Goal: Task Accomplishment & Management: Manage account settings

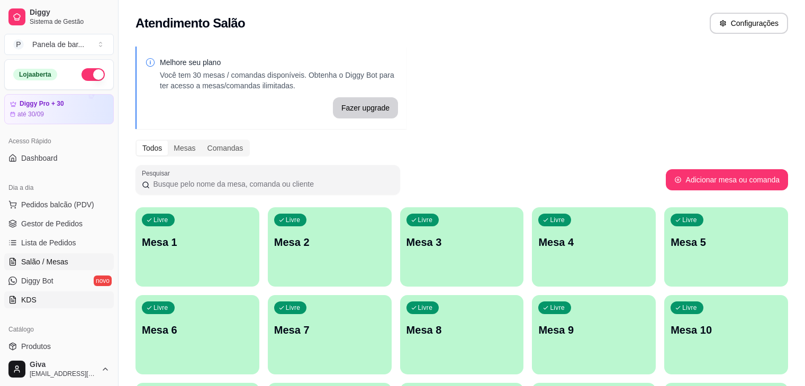
scroll to position [118, 0]
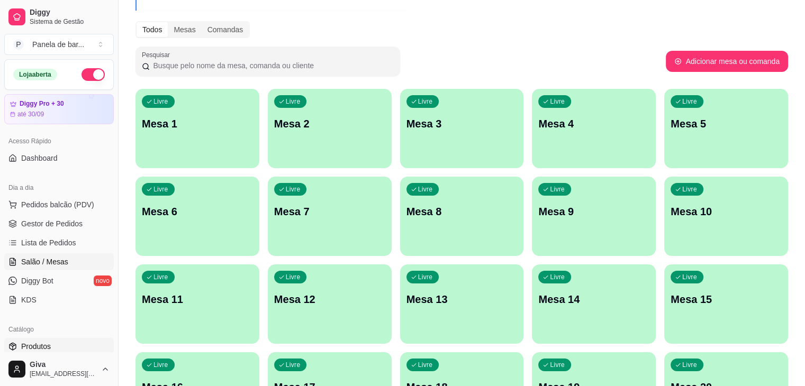
click at [70, 343] on link "Produtos" at bounding box center [59, 346] width 110 height 17
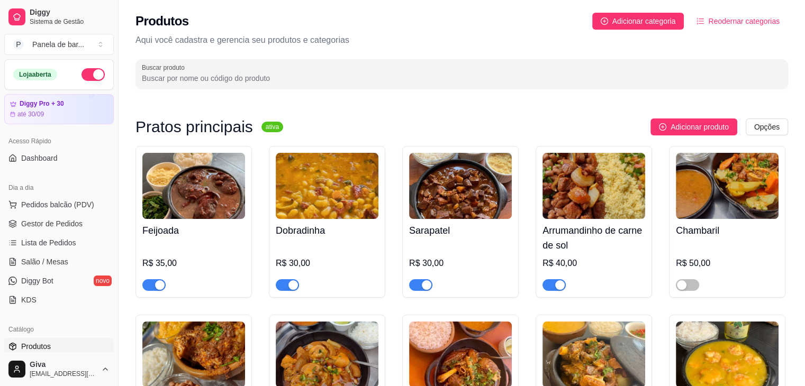
click at [70, 343] on link "Produtos" at bounding box center [59, 346] width 110 height 17
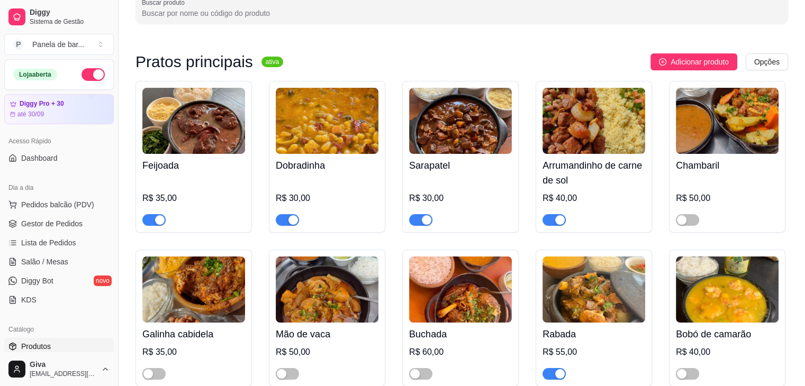
scroll to position [66, 0]
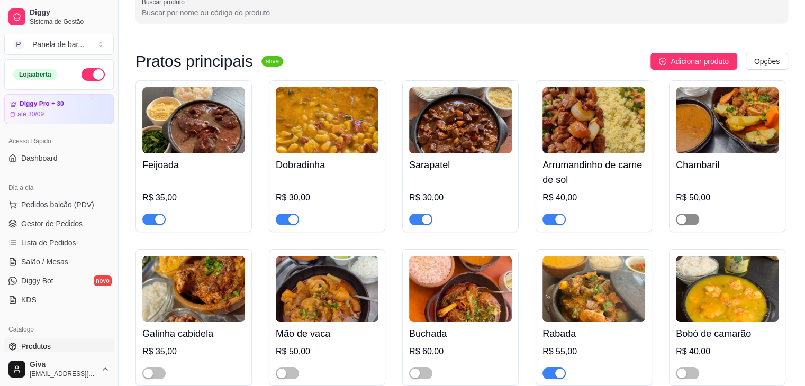
click at [680, 221] on div "button" at bounding box center [682, 220] width 10 height 10
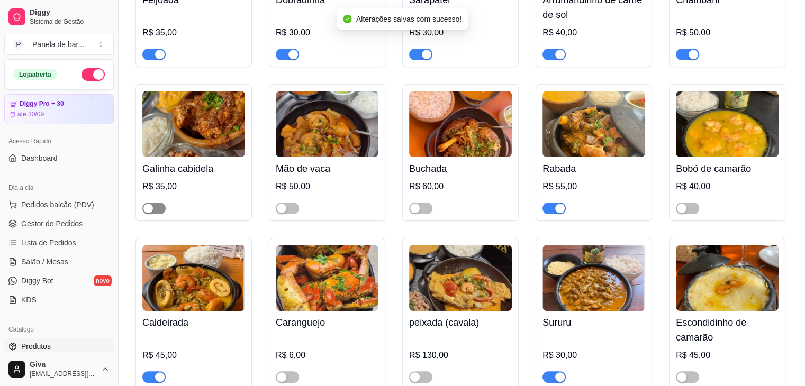
click at [152, 209] on button "button" at bounding box center [153, 209] width 23 height 12
click at [686, 204] on span "button" at bounding box center [687, 209] width 23 height 12
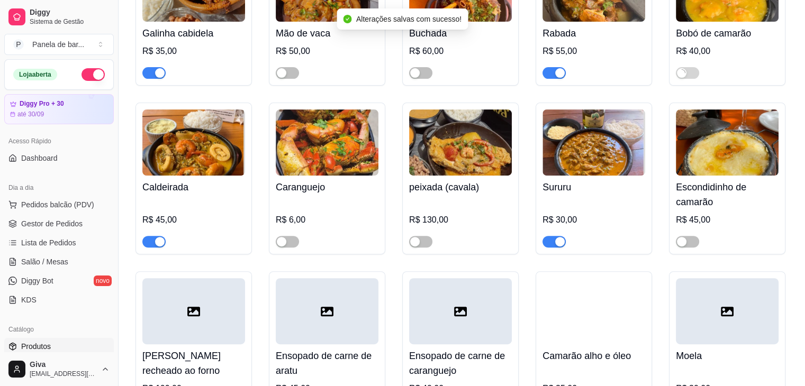
scroll to position [367, 0]
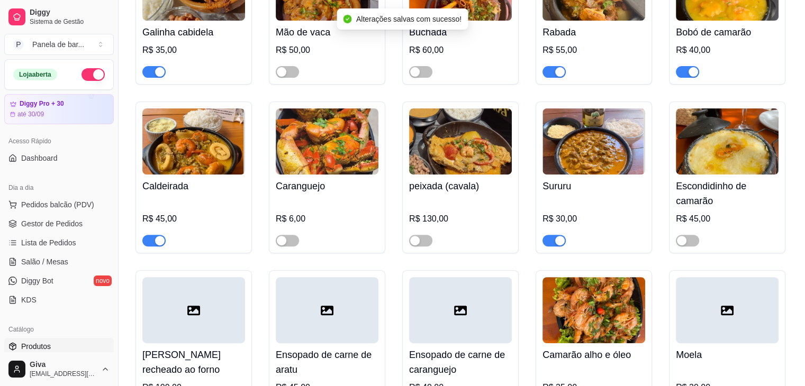
click at [300, 244] on div at bounding box center [327, 235] width 103 height 21
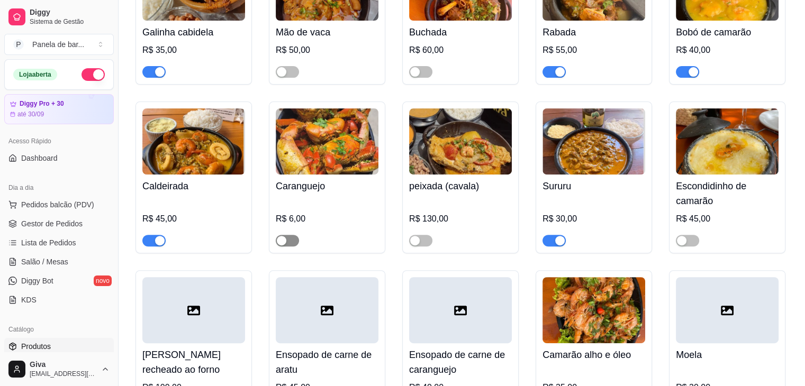
click at [292, 243] on span "button" at bounding box center [287, 241] width 23 height 12
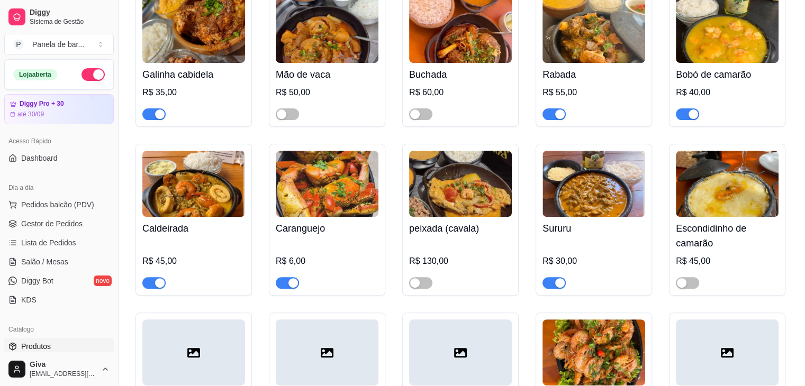
scroll to position [0, 0]
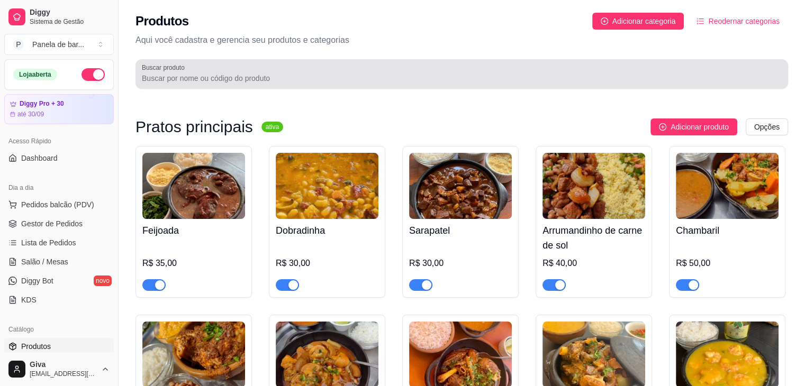
click at [265, 84] on div at bounding box center [462, 73] width 640 height 21
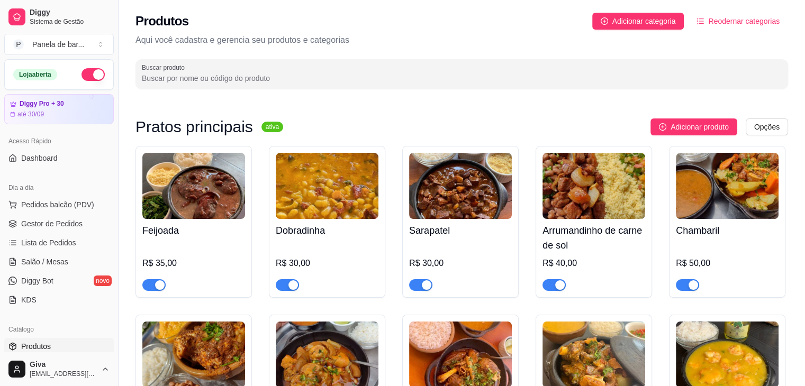
type input "a"
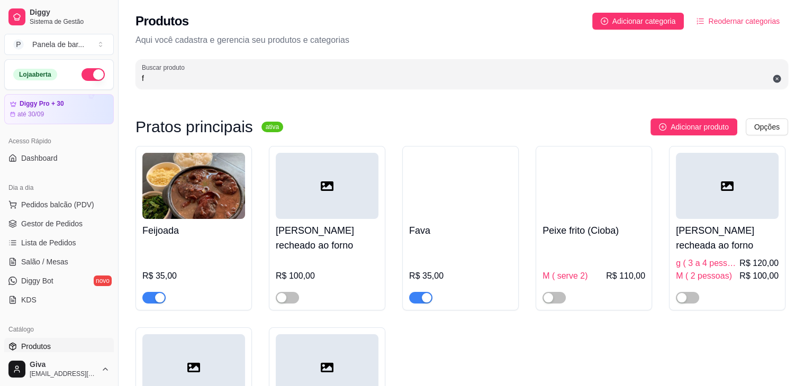
type input "f"
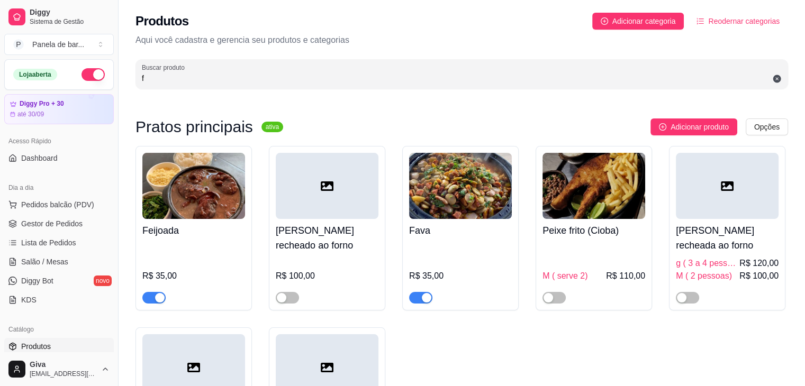
click at [254, 75] on input "f" at bounding box center [462, 78] width 640 height 11
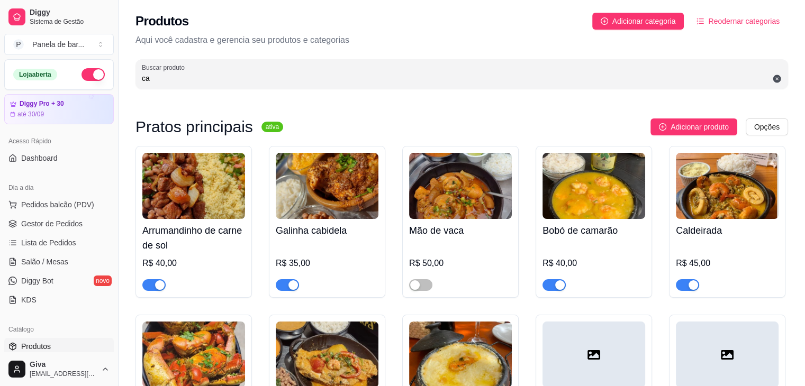
type input "c"
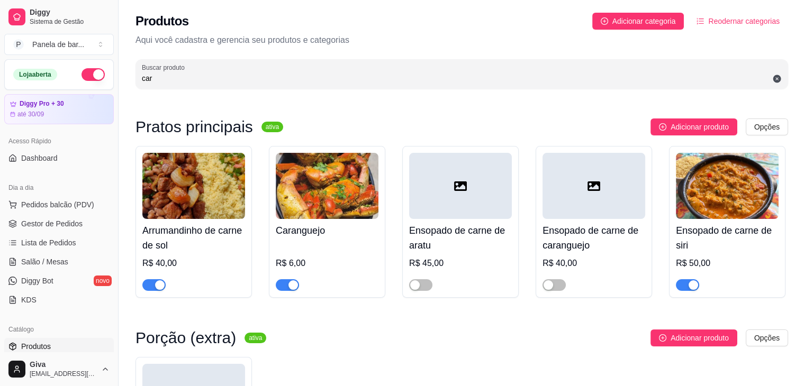
type input "car"
click at [291, 288] on div "button" at bounding box center [293, 285] width 10 height 10
click at [34, 259] on span "Salão / Mesas" at bounding box center [44, 262] width 47 height 11
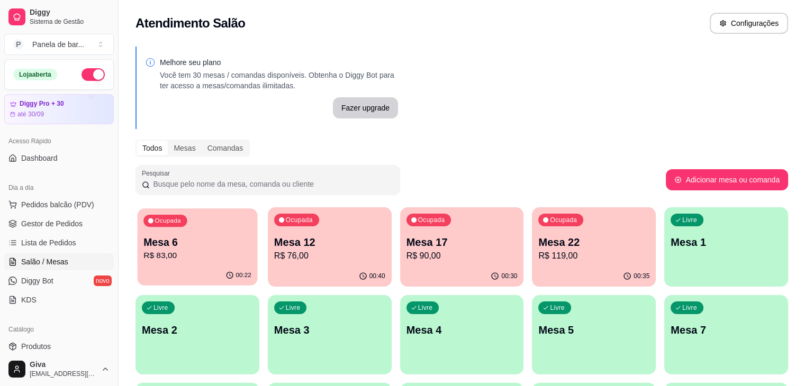
click at [205, 236] on p "Mesa 6" at bounding box center [197, 242] width 108 height 14
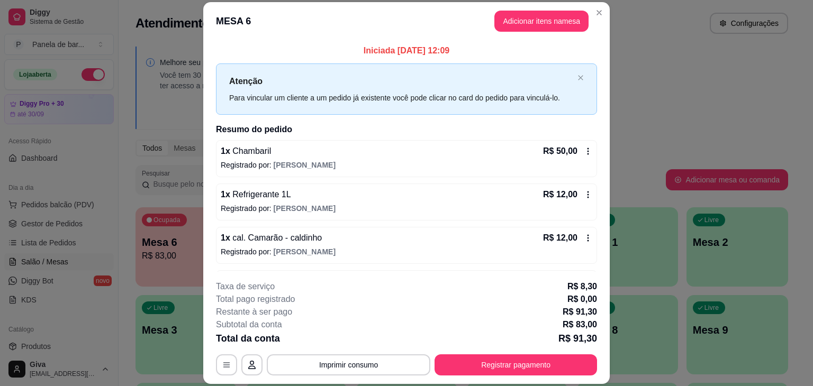
click at [584, 193] on icon at bounding box center [588, 194] width 8 height 8
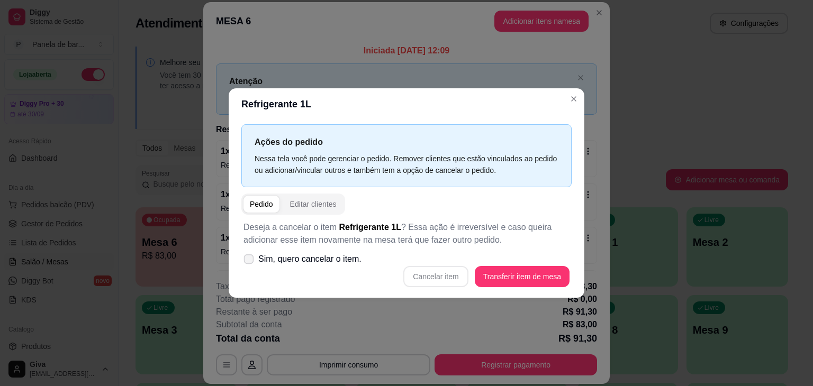
click at [298, 263] on span "Sim, quero cancelar o item." at bounding box center [309, 259] width 103 height 13
click at [250, 263] on input "Sim, quero cancelar o item." at bounding box center [246, 264] width 7 height 7
checkbox input "true"
click at [436, 278] on button "Cancelar item" at bounding box center [435, 276] width 65 height 21
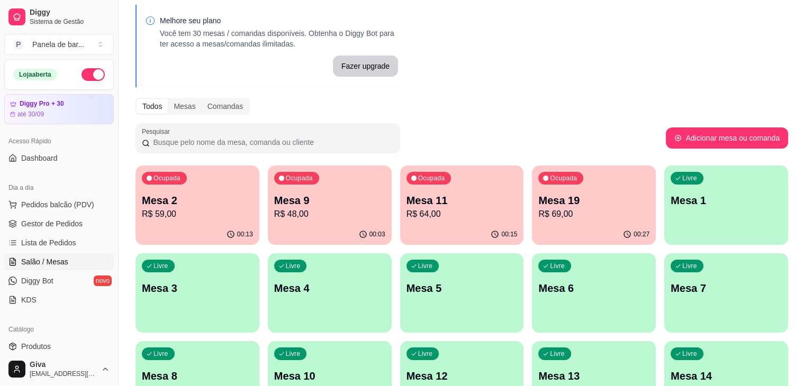
scroll to position [42, 0]
click at [75, 243] on link "Lista de Pedidos" at bounding box center [59, 242] width 110 height 17
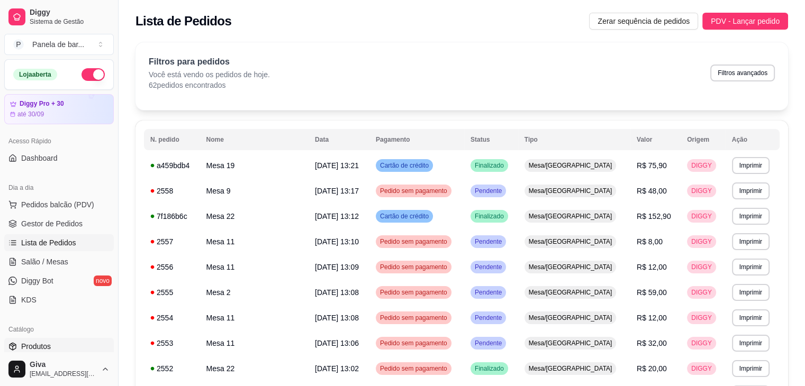
click at [71, 348] on link "Produtos" at bounding box center [59, 346] width 110 height 17
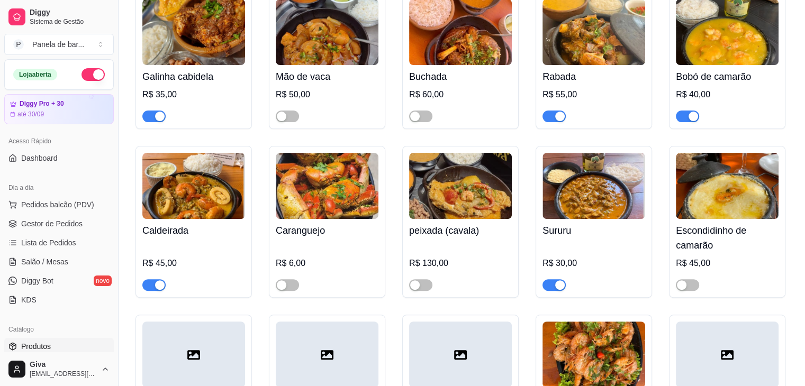
scroll to position [323, 0]
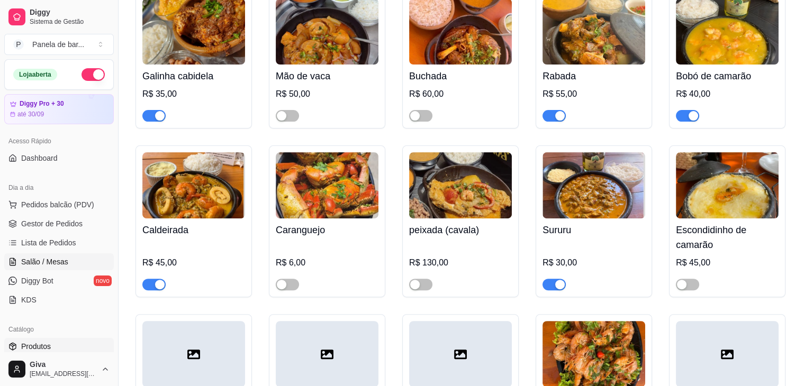
click at [60, 261] on span "Salão / Mesas" at bounding box center [44, 262] width 47 height 11
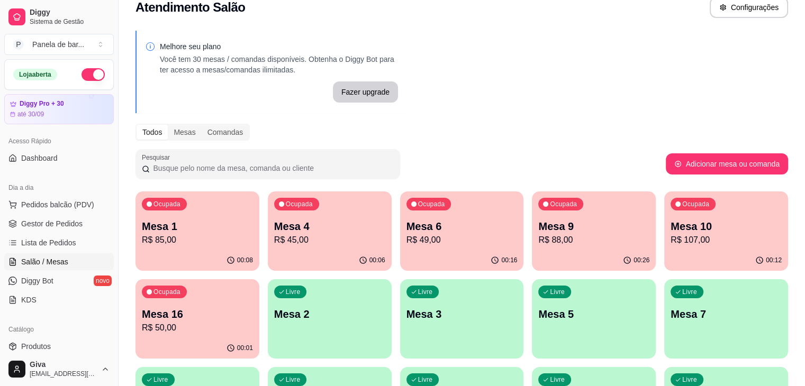
scroll to position [15, 0]
click at [751, 20] on div "Atendimento Salão Configurações" at bounding box center [461, 5] width 686 height 40
click at [748, 16] on button "Configurações" at bounding box center [748, 8] width 76 height 21
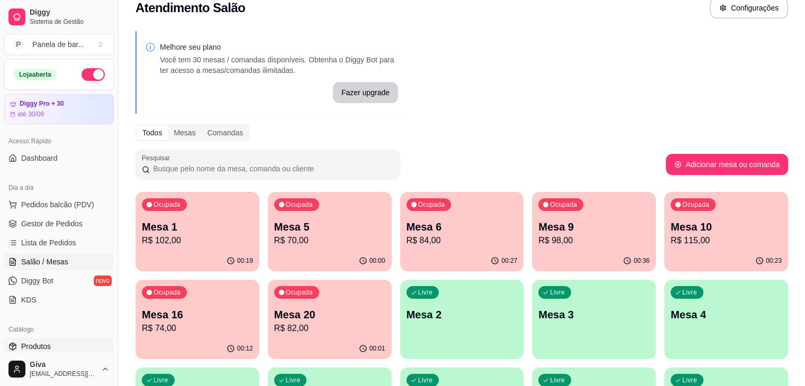
click at [80, 344] on link "Produtos" at bounding box center [59, 346] width 110 height 17
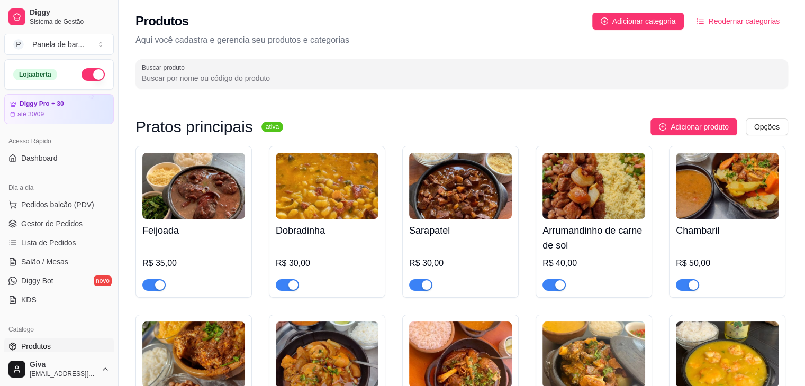
click at [239, 81] on input "Buscar produto" at bounding box center [462, 78] width 640 height 11
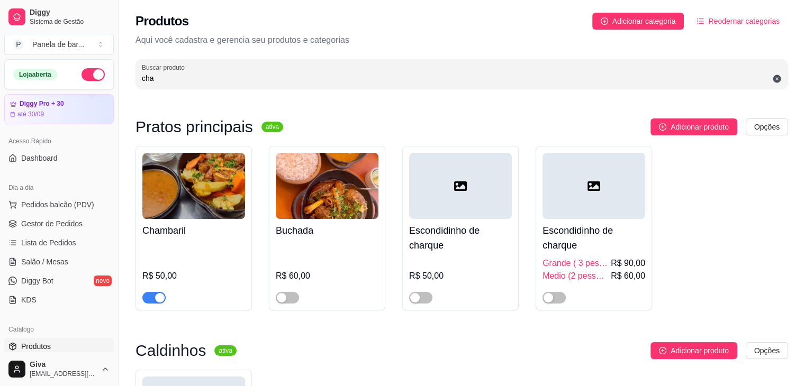
type input "cha"
click at [159, 297] on div "button" at bounding box center [160, 298] width 10 height 10
click at [63, 247] on span "Lista de Pedidos" at bounding box center [48, 243] width 55 height 11
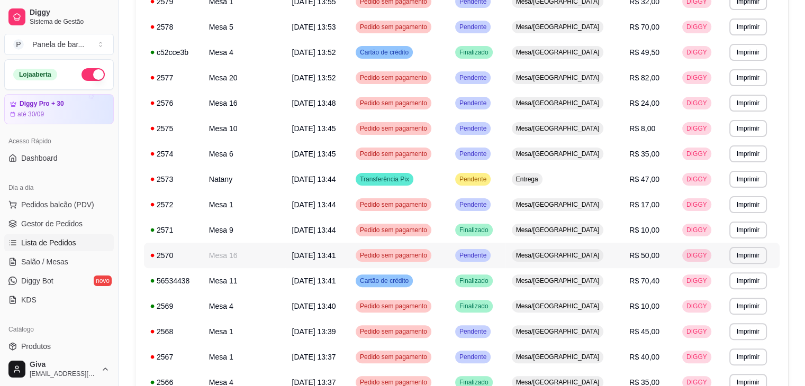
scroll to position [241, 0]
click at [745, 178] on button "Imprimir" at bounding box center [748, 178] width 37 height 16
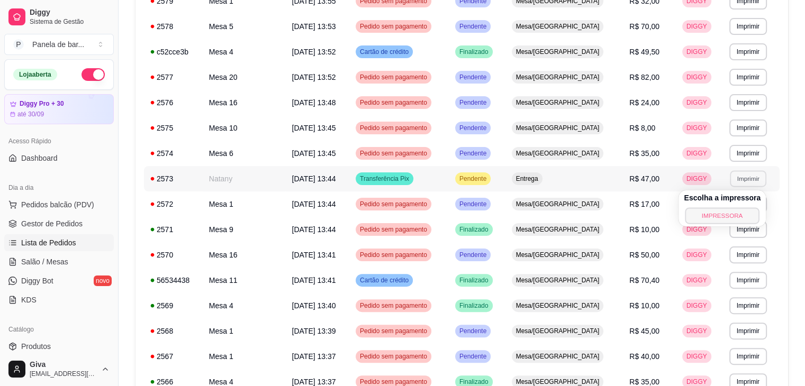
click at [727, 214] on button "IMPRESSORA" at bounding box center [722, 215] width 74 height 16
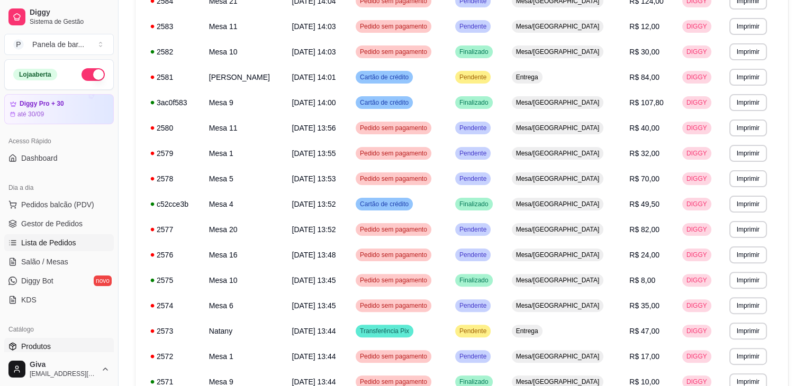
click at [58, 345] on link "Produtos" at bounding box center [59, 346] width 110 height 17
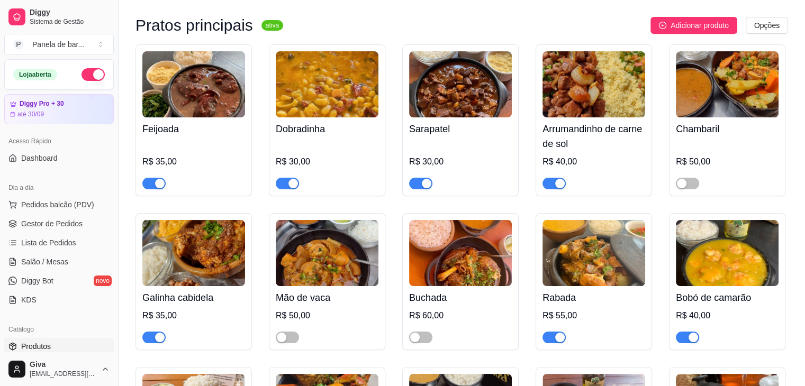
scroll to position [102, 0]
click at [235, 195] on div "Feijoada R$ 35,00" at bounding box center [193, 120] width 116 height 152
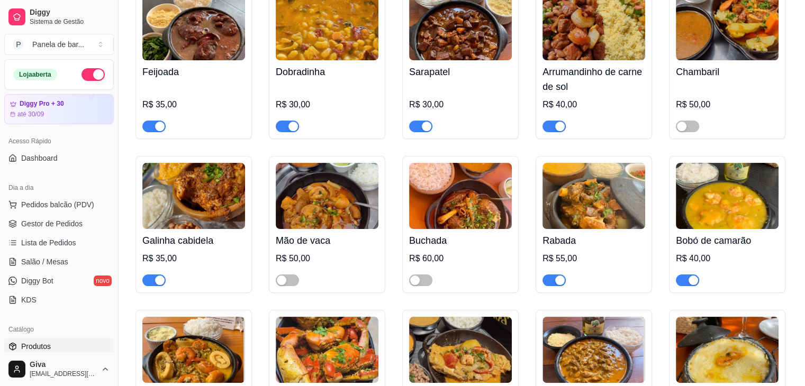
scroll to position [161, 0]
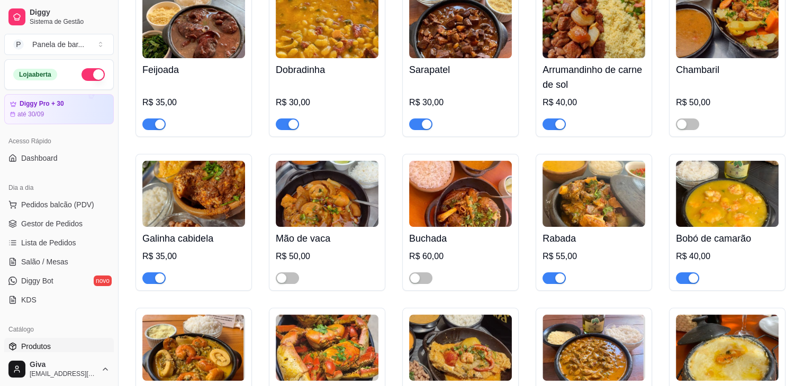
click at [552, 275] on span "button" at bounding box center [553, 278] width 23 height 12
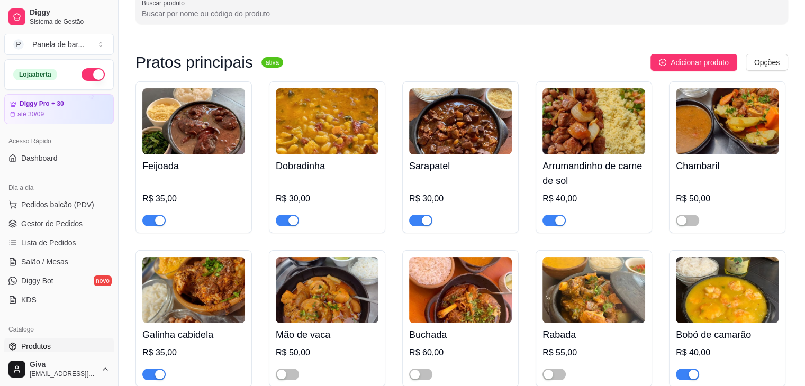
scroll to position [0, 0]
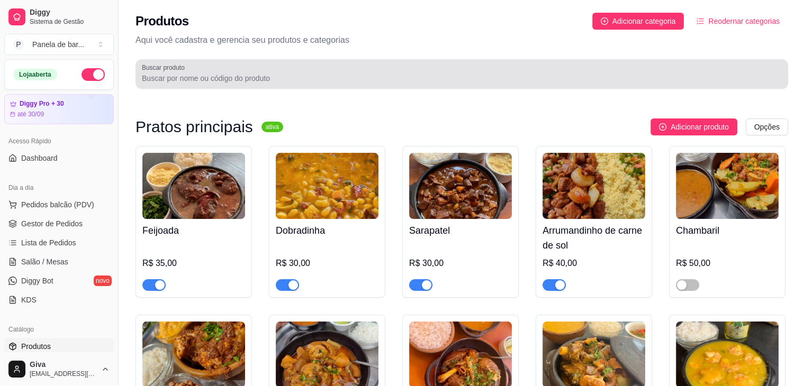
click at [190, 70] on div at bounding box center [462, 73] width 640 height 21
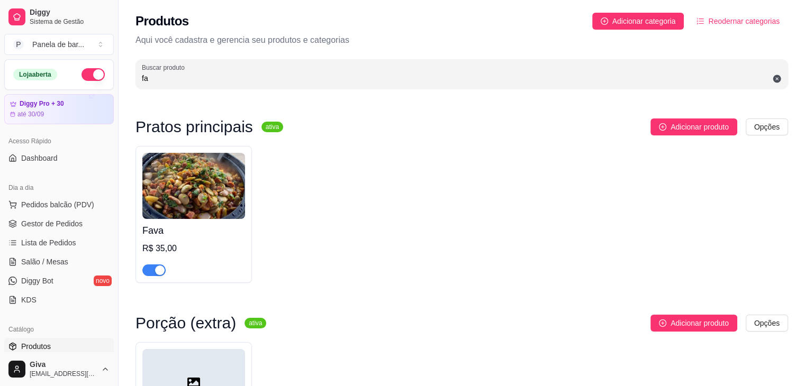
type input "fa"
click at [153, 271] on button "button" at bounding box center [153, 271] width 23 height 12
click at [54, 235] on link "Lista de Pedidos" at bounding box center [59, 242] width 110 height 17
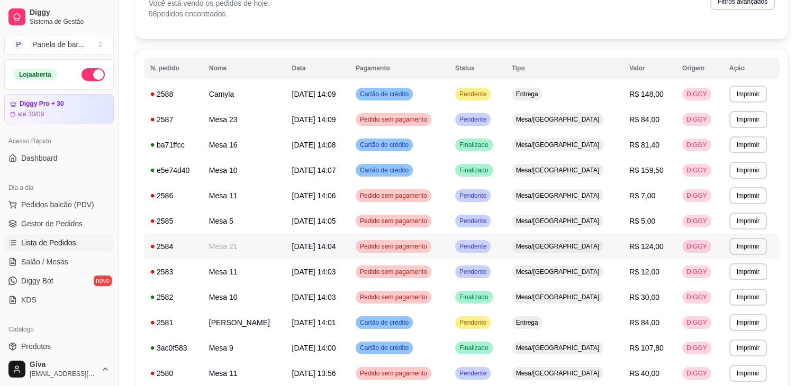
scroll to position [75, 0]
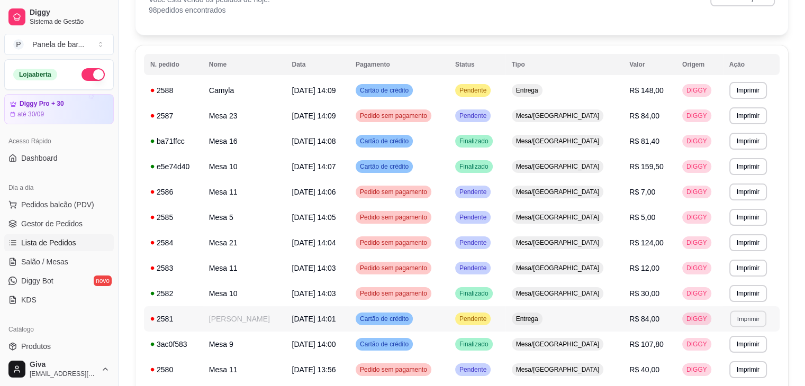
click at [732, 321] on button "Imprimir" at bounding box center [748, 319] width 37 height 16
click at [696, 355] on button "IMPRESSORA" at bounding box center [722, 356] width 74 height 16
click at [730, 93] on button "Imprimir" at bounding box center [748, 90] width 37 height 16
click at [719, 134] on button "IMPRESSORA" at bounding box center [722, 127] width 74 height 16
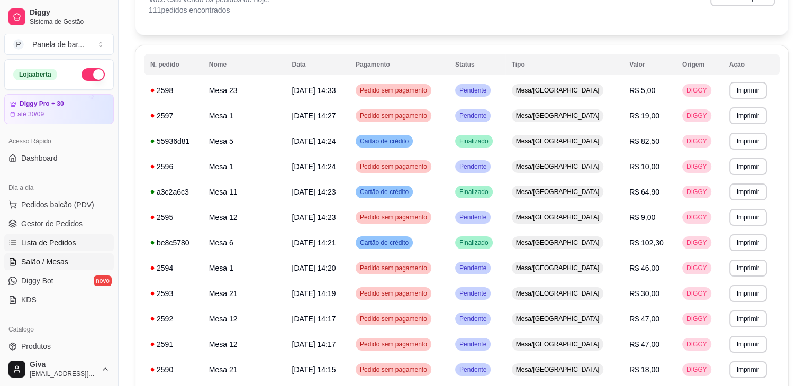
click at [60, 263] on span "Salão / Mesas" at bounding box center [44, 262] width 47 height 11
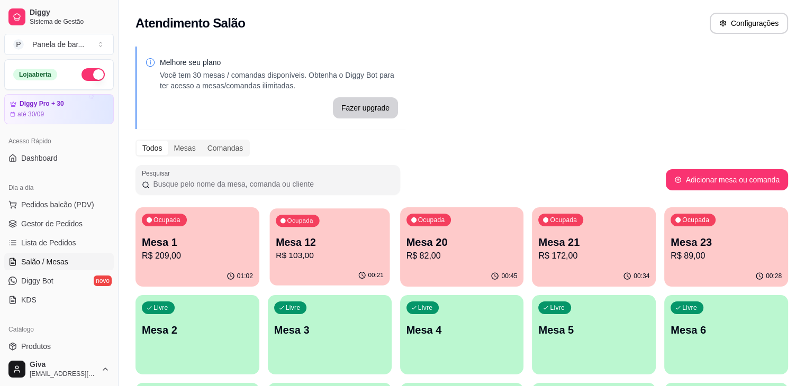
click at [275, 229] on div "Ocupada Mesa 12 R$ 103,00" at bounding box center [329, 236] width 120 height 57
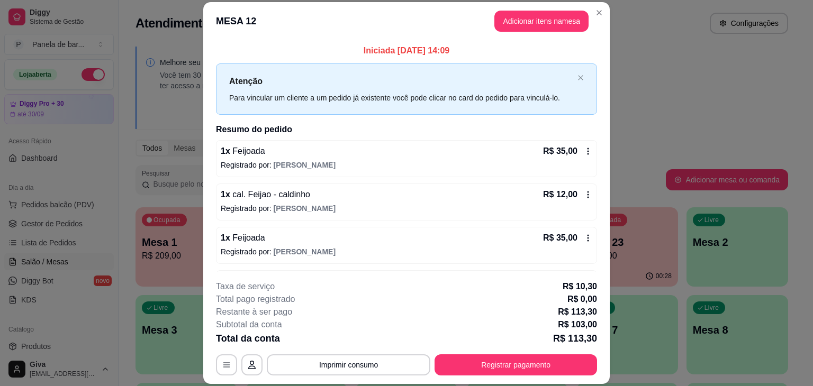
scroll to position [2, 0]
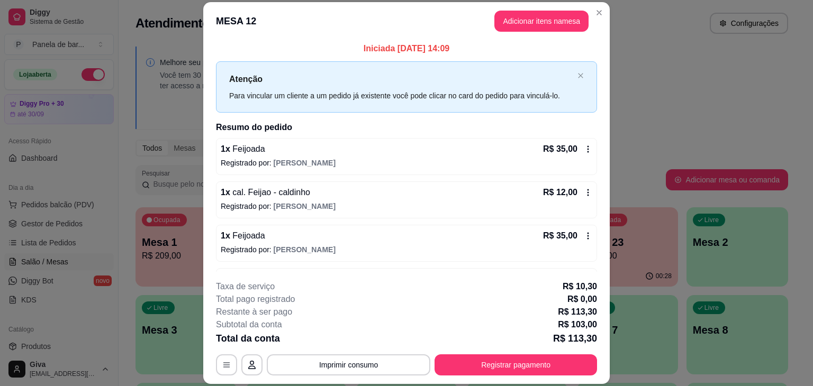
click at [584, 151] on icon at bounding box center [588, 149] width 8 height 8
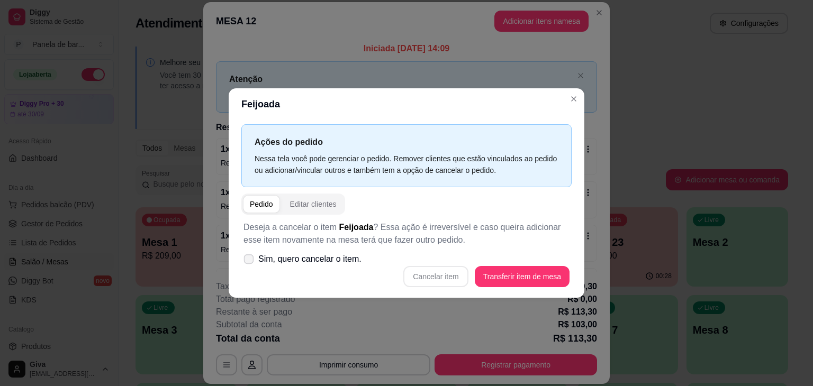
click at [253, 259] on span at bounding box center [249, 259] width 10 height 10
click at [250, 261] on input "Sim, quero cancelar o item." at bounding box center [246, 264] width 7 height 7
checkbox input "true"
click at [454, 275] on button "Cancelar item" at bounding box center [435, 277] width 63 height 21
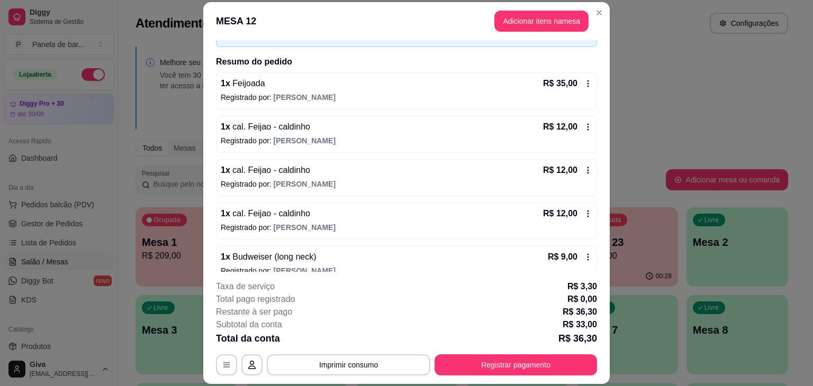
scroll to position [70, 0]
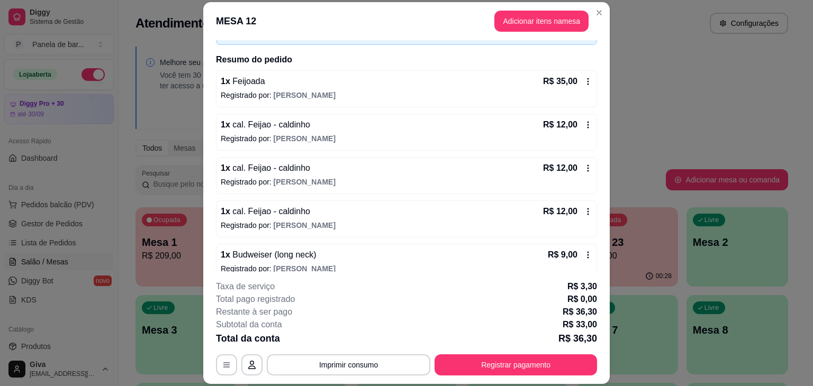
click at [584, 167] on icon at bounding box center [588, 168] width 8 height 8
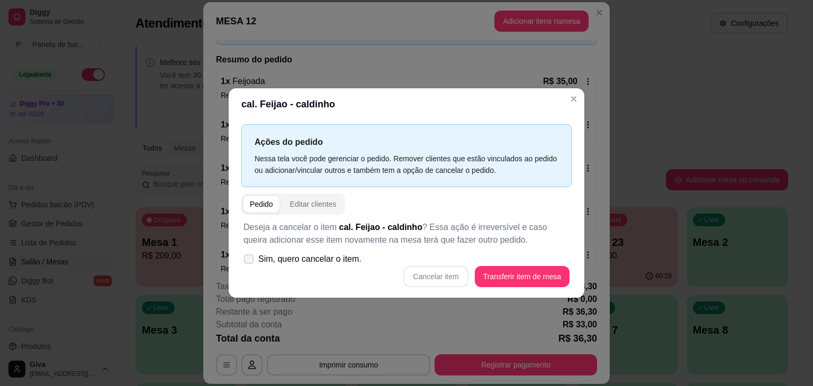
click at [307, 257] on span "Sim, quero cancelar o item." at bounding box center [309, 259] width 103 height 13
click at [250, 261] on input "Sim, quero cancelar o item." at bounding box center [246, 264] width 7 height 7
checkbox input "true"
click at [425, 276] on button "Cancelar item" at bounding box center [435, 277] width 63 height 21
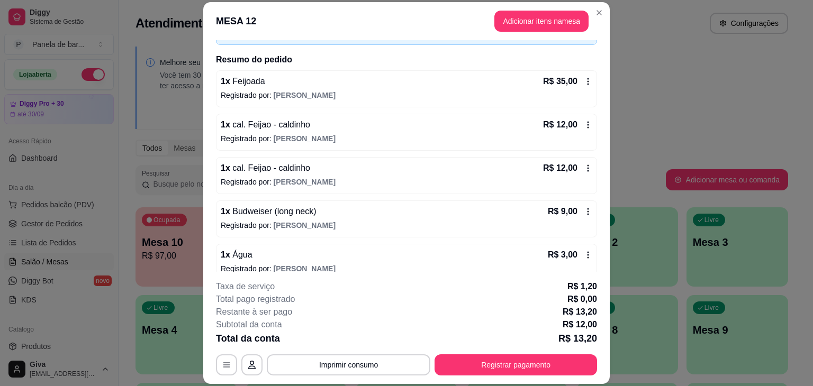
scroll to position [0, 0]
